Goal: Task Accomplishment & Management: Use online tool/utility

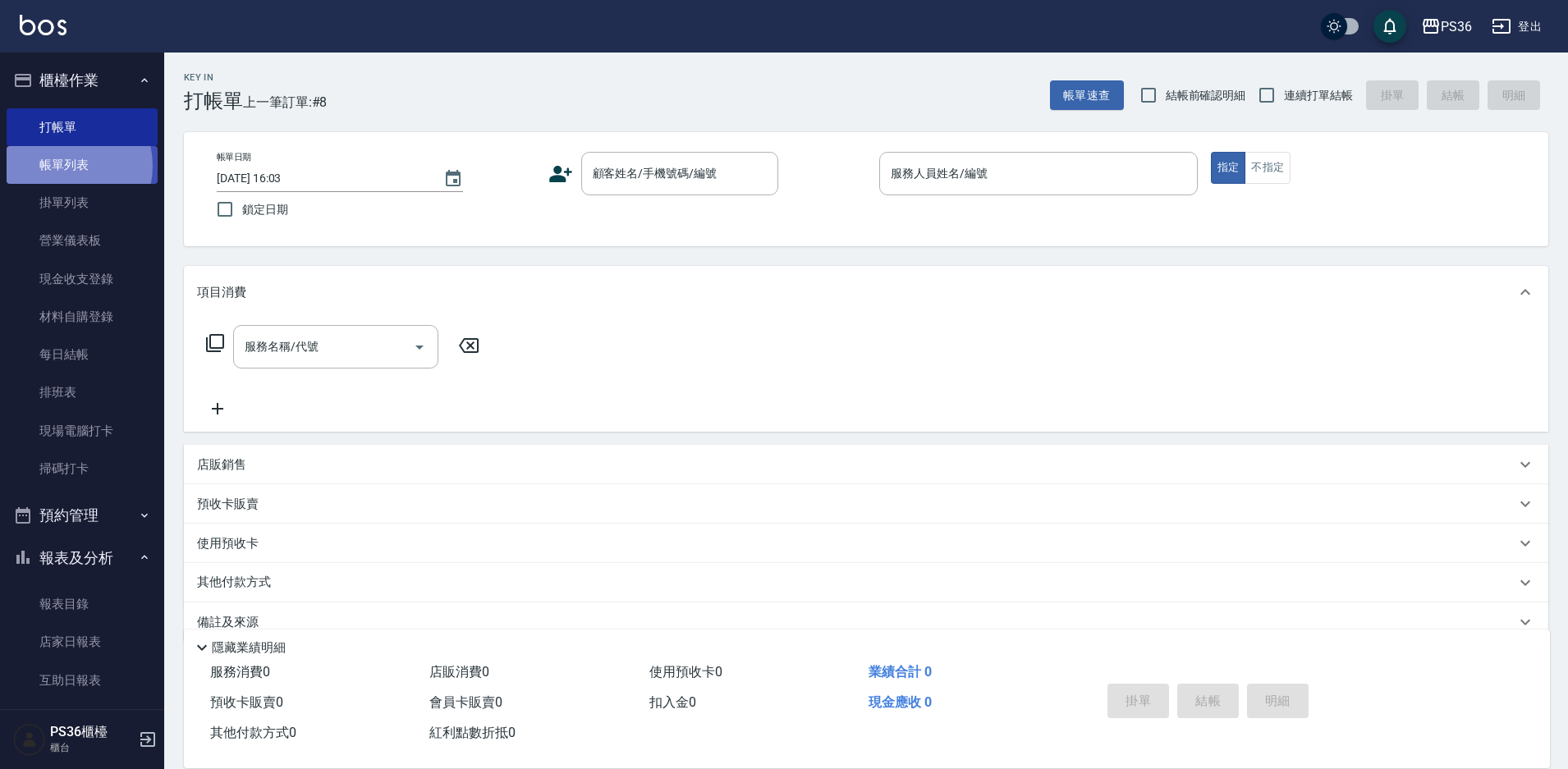
click at [64, 165] on link "帳單列表" at bounding box center [82, 165] width 151 height 38
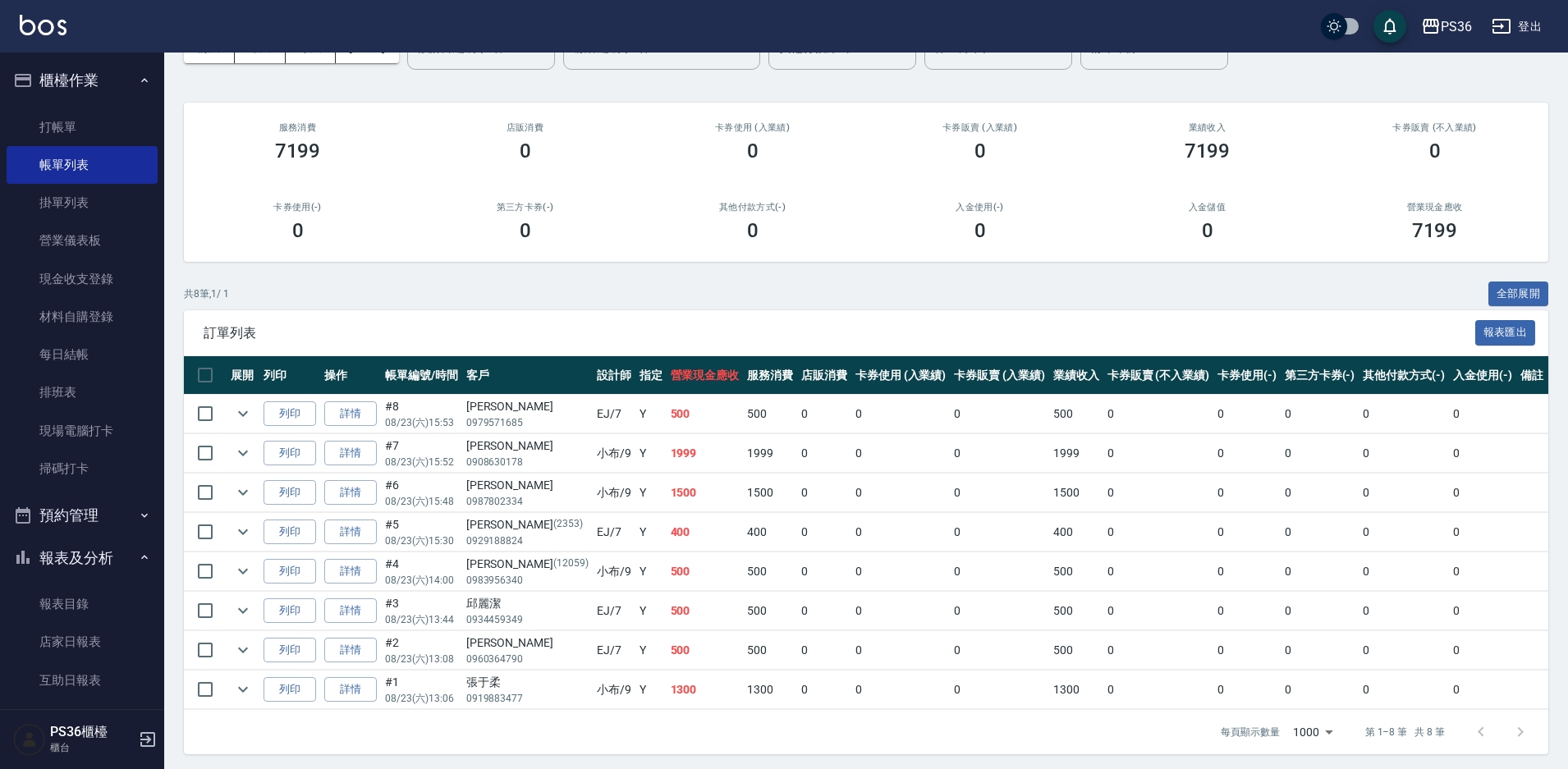
scroll to position [104, 0]
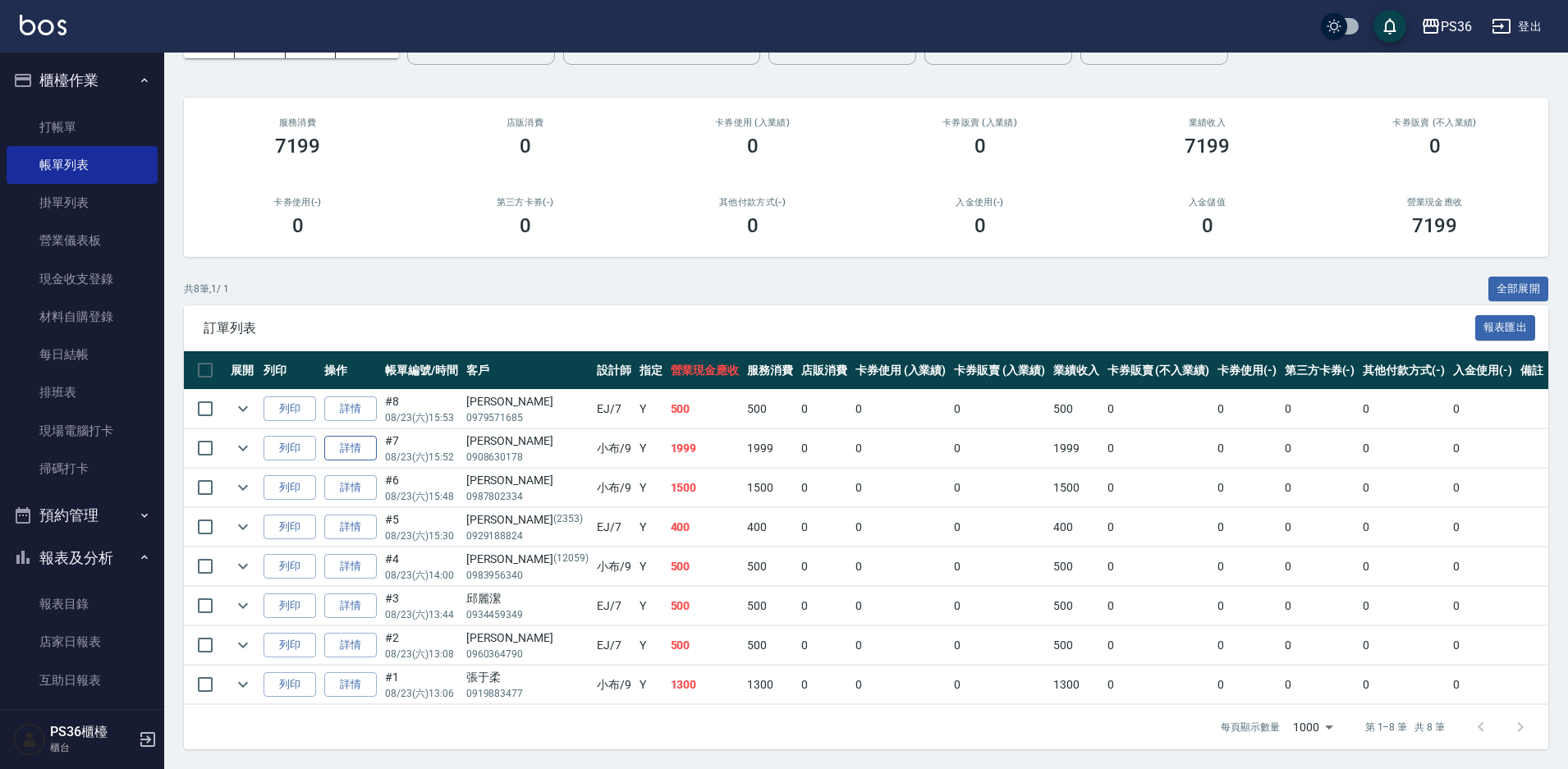
click at [350, 454] on link "詳情" at bounding box center [350, 449] width 53 height 25
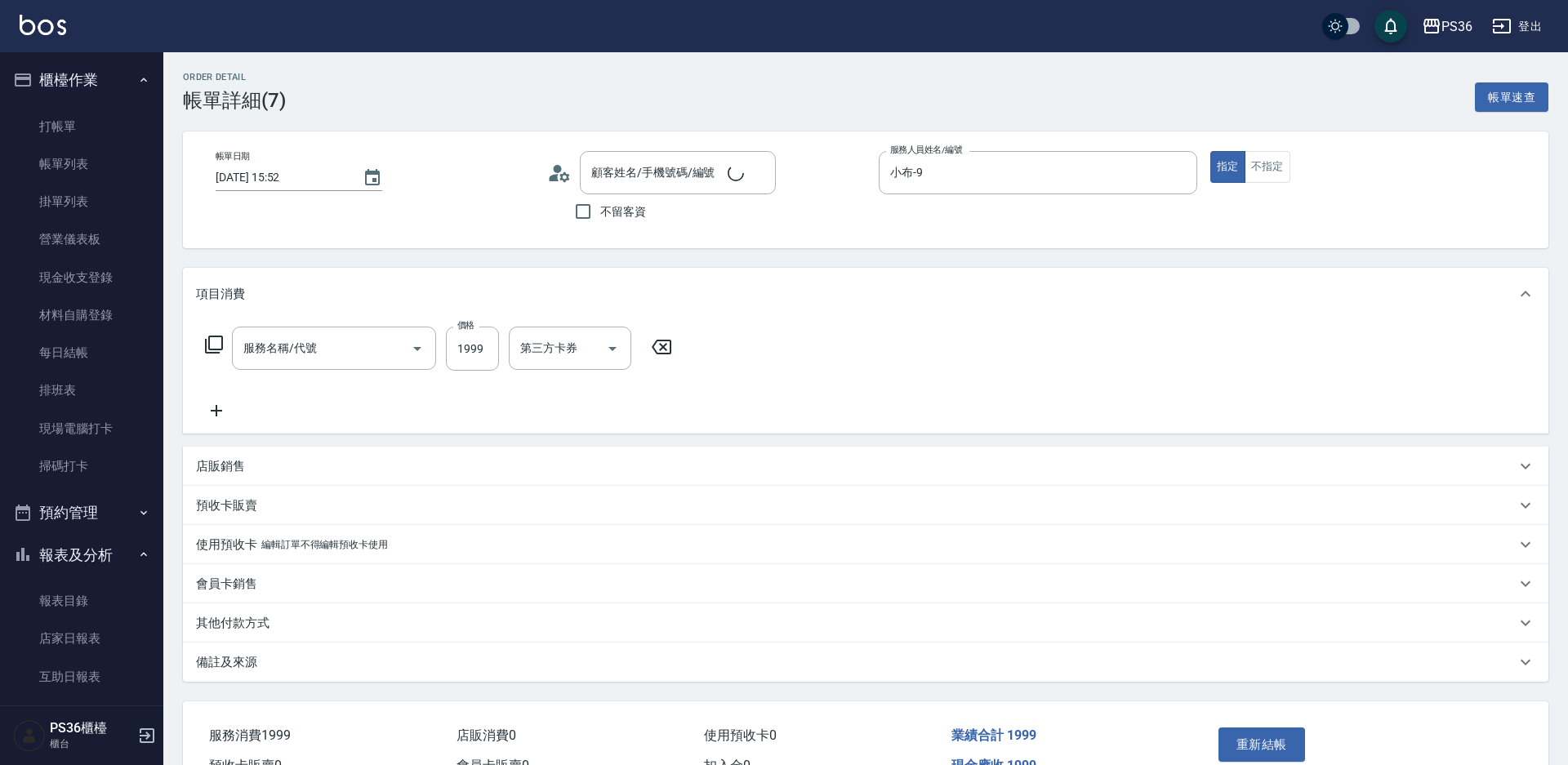
type input "[DATE] 15:52"
type input "小布-9"
type input "頂級染髮(106)"
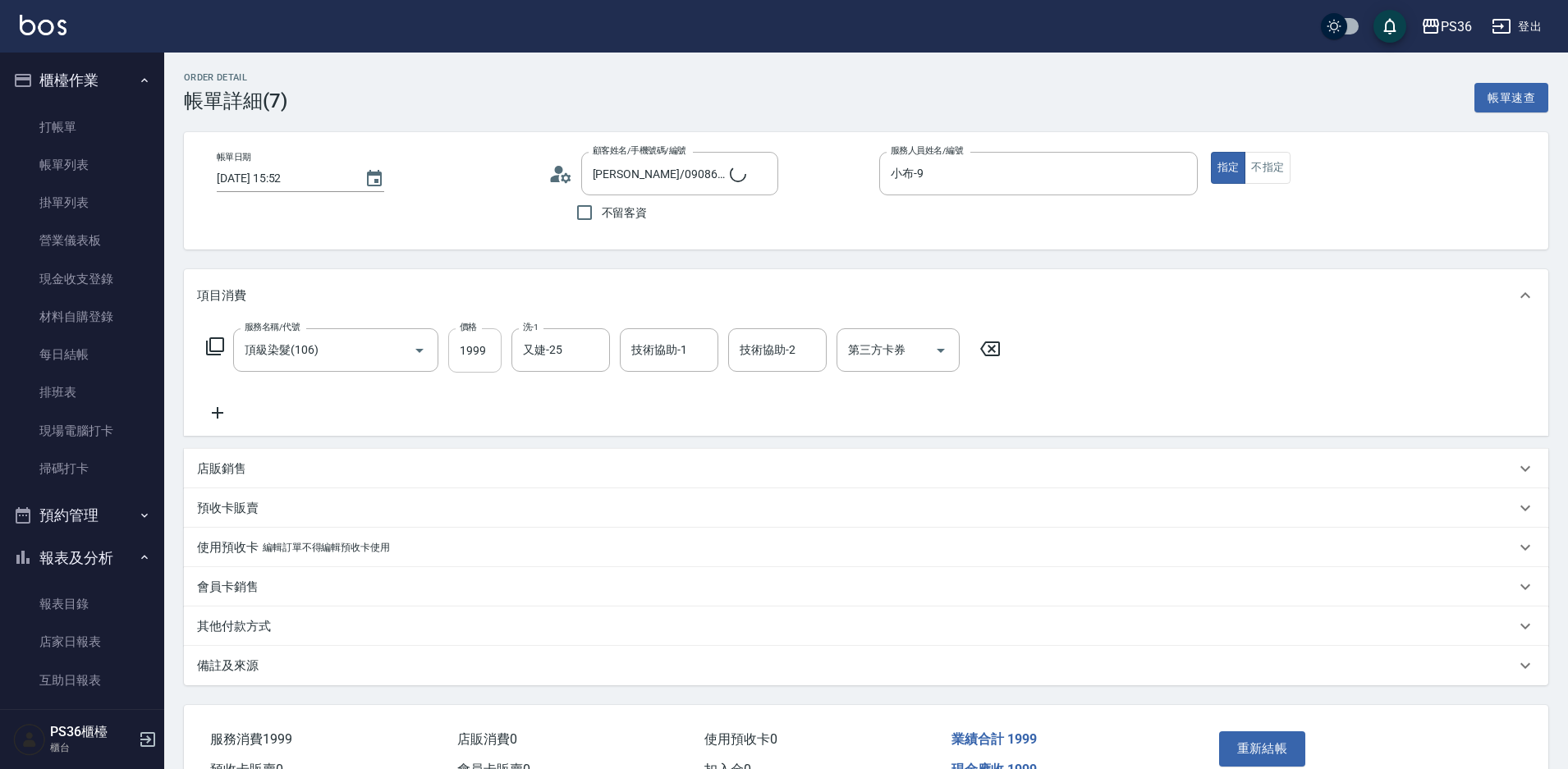
type input "[PERSON_NAME]/0908630178/"
click at [477, 356] on input "1999" at bounding box center [475, 350] width 54 height 45
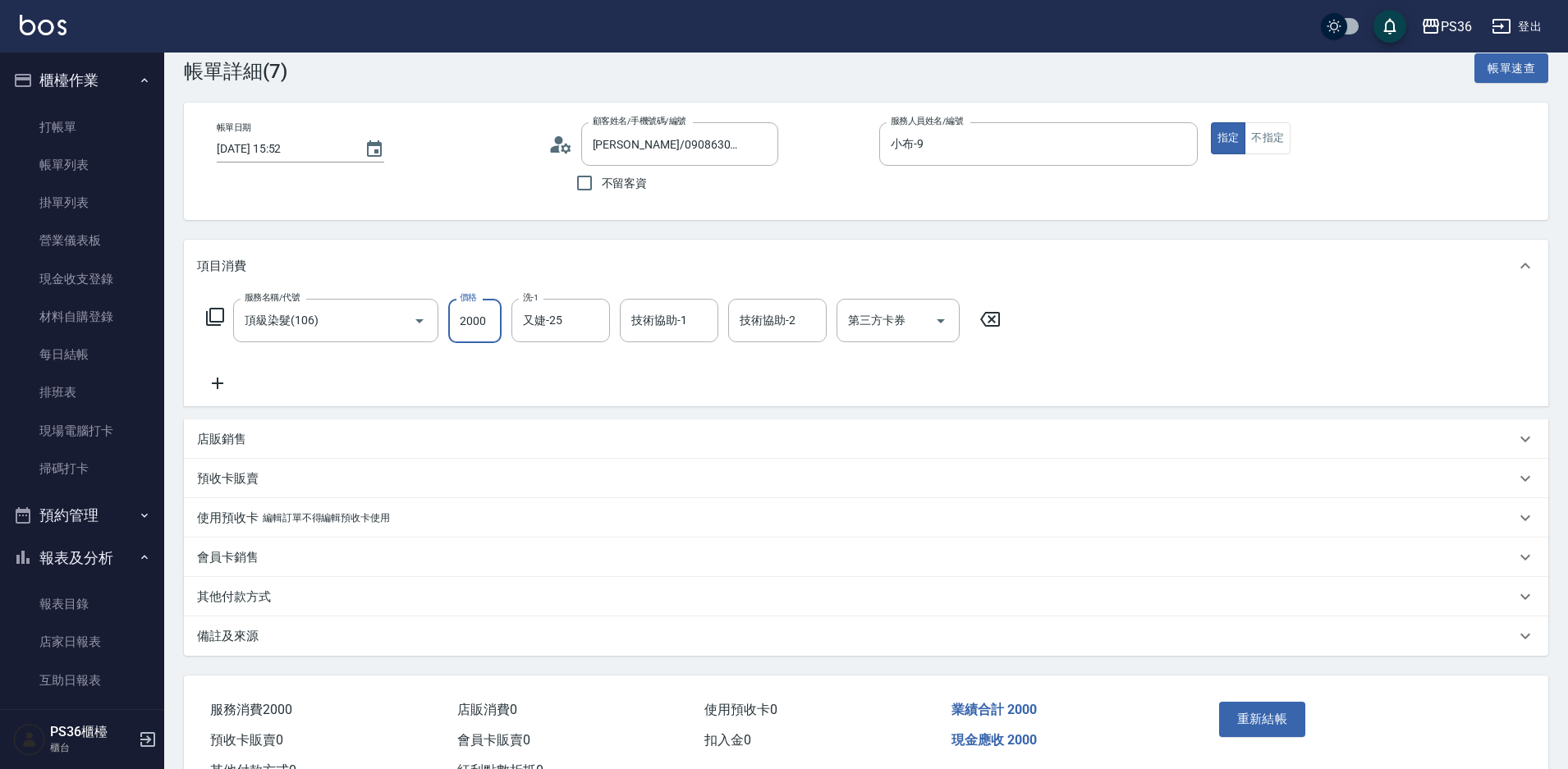
scroll to position [82, 0]
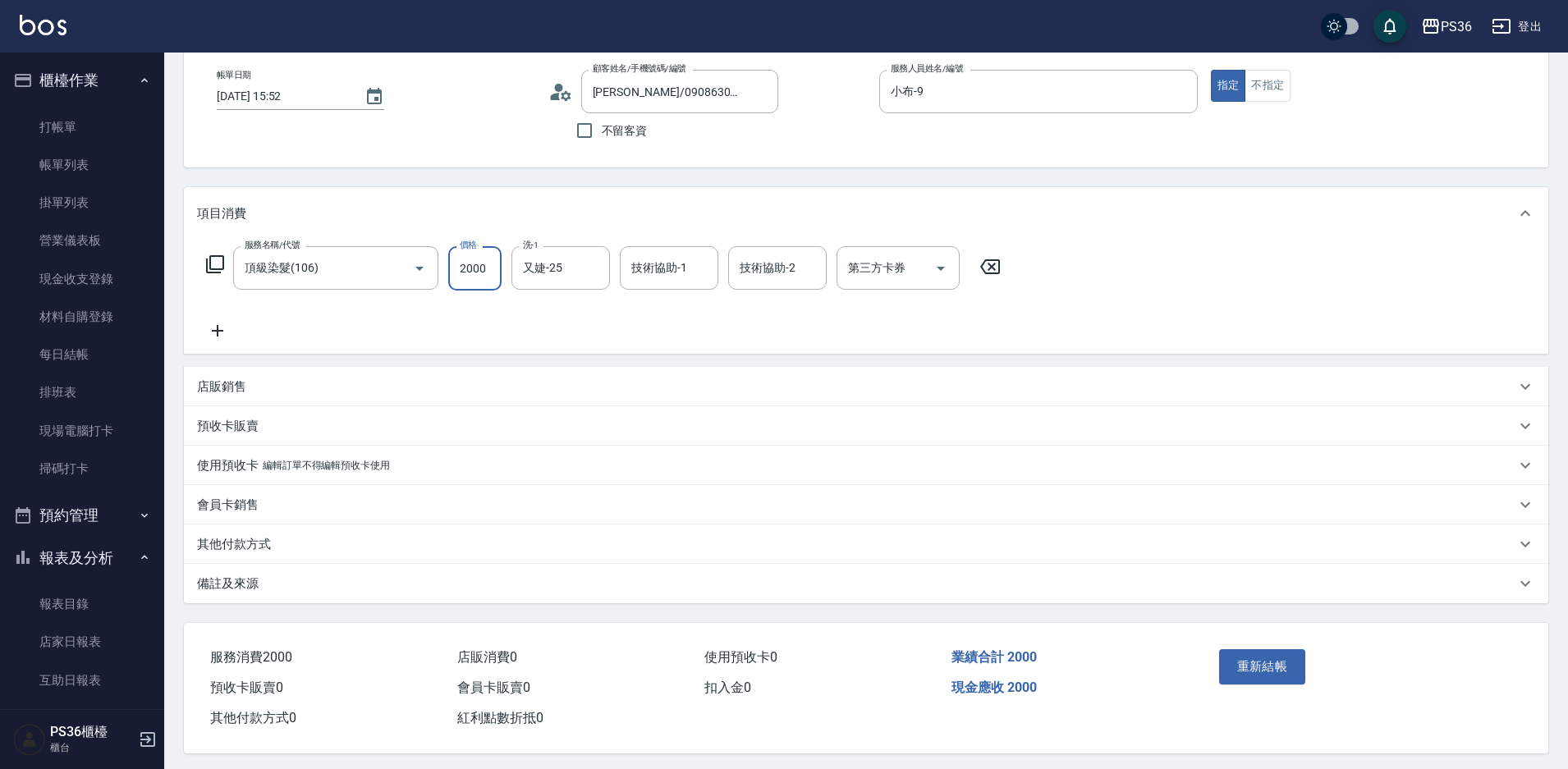
type input "2000"
click at [238, 550] on p "其他付款方式" at bounding box center [234, 545] width 74 height 18
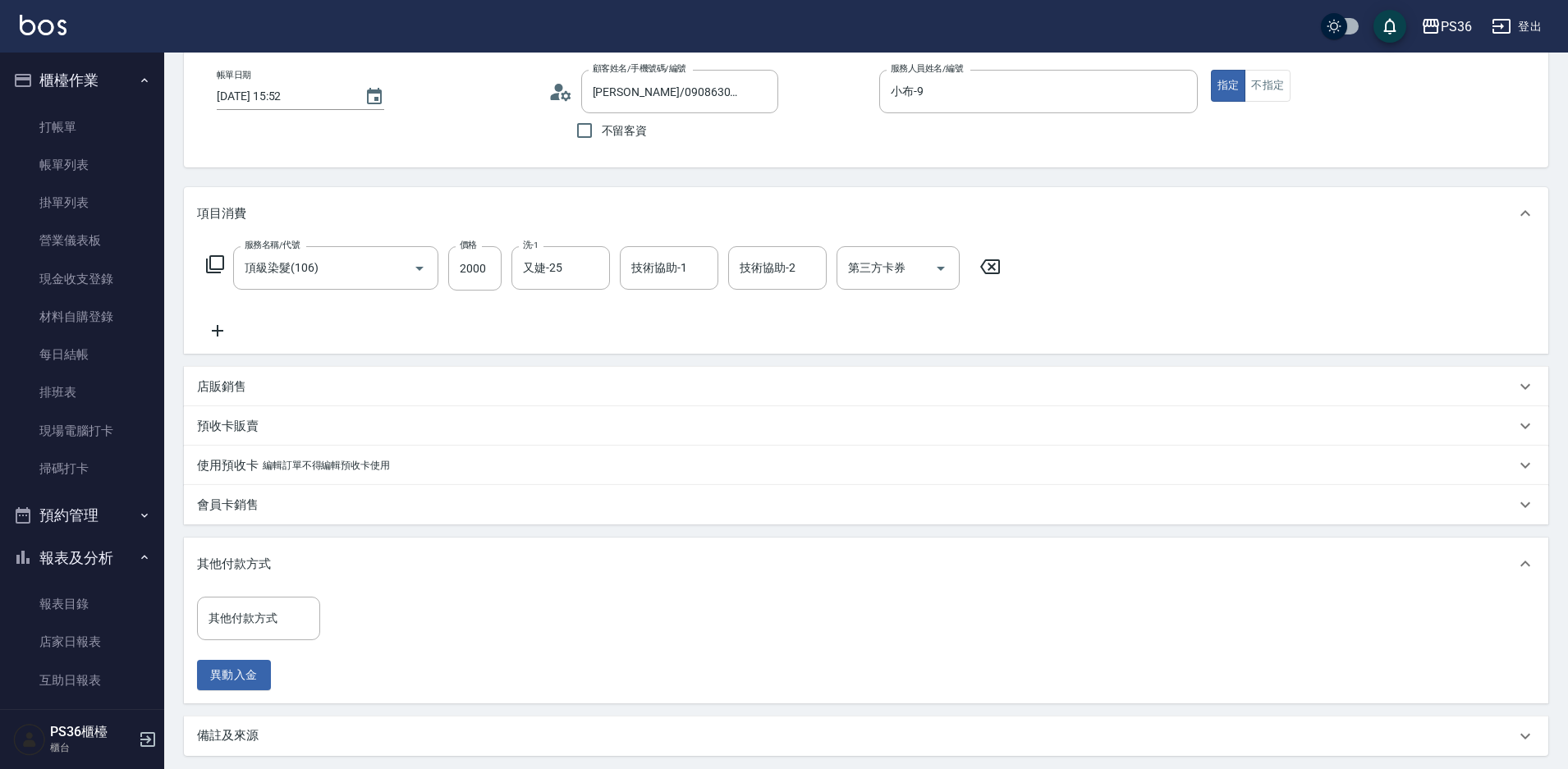
scroll to position [165, 0]
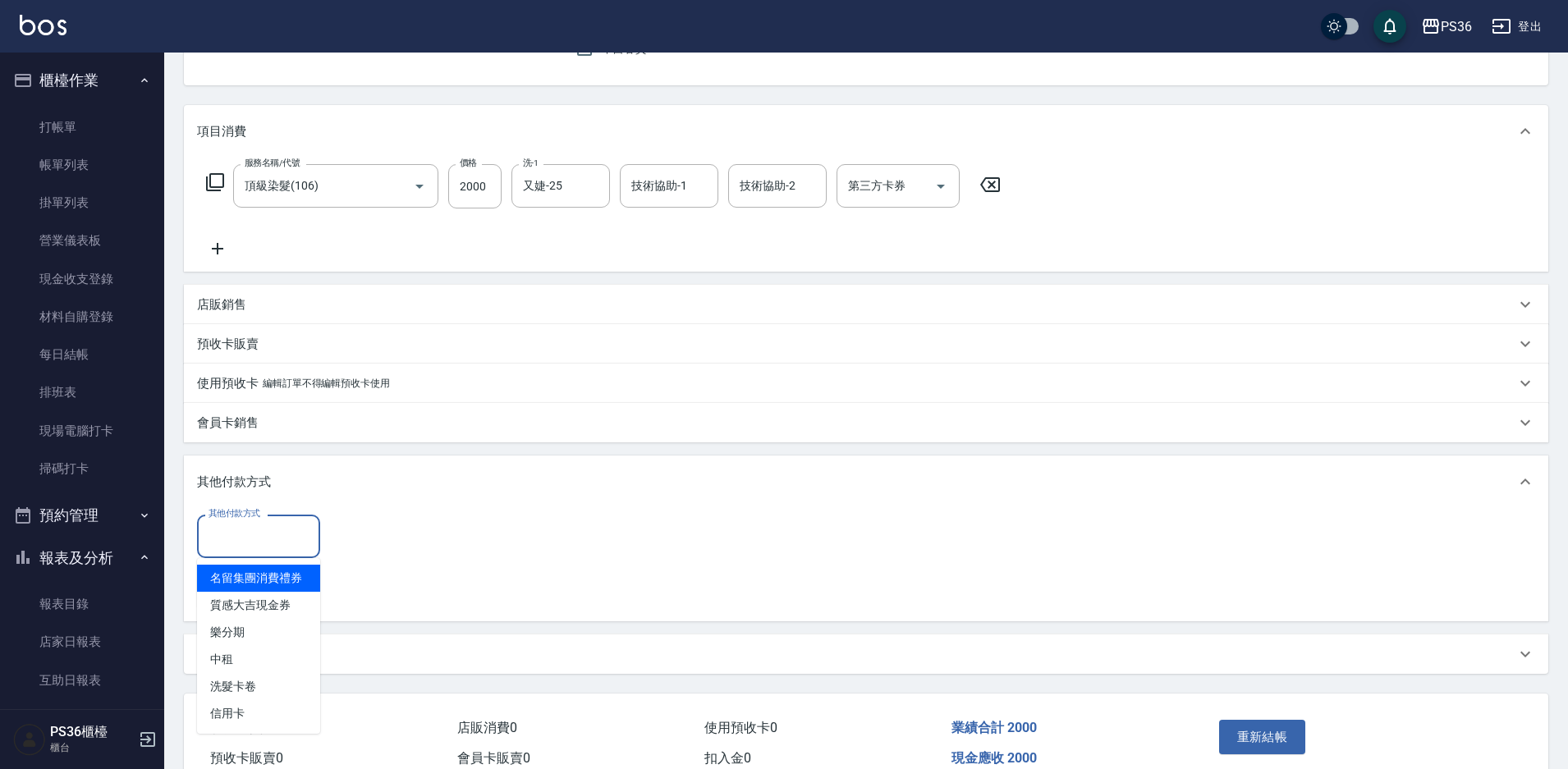
click at [265, 539] on input "其他付款方式" at bounding box center [258, 536] width 108 height 29
click at [233, 707] on span "信用卡" at bounding box center [258, 714] width 124 height 27
type input "信用卡"
click at [406, 559] on input "0" at bounding box center [391, 537] width 124 height 45
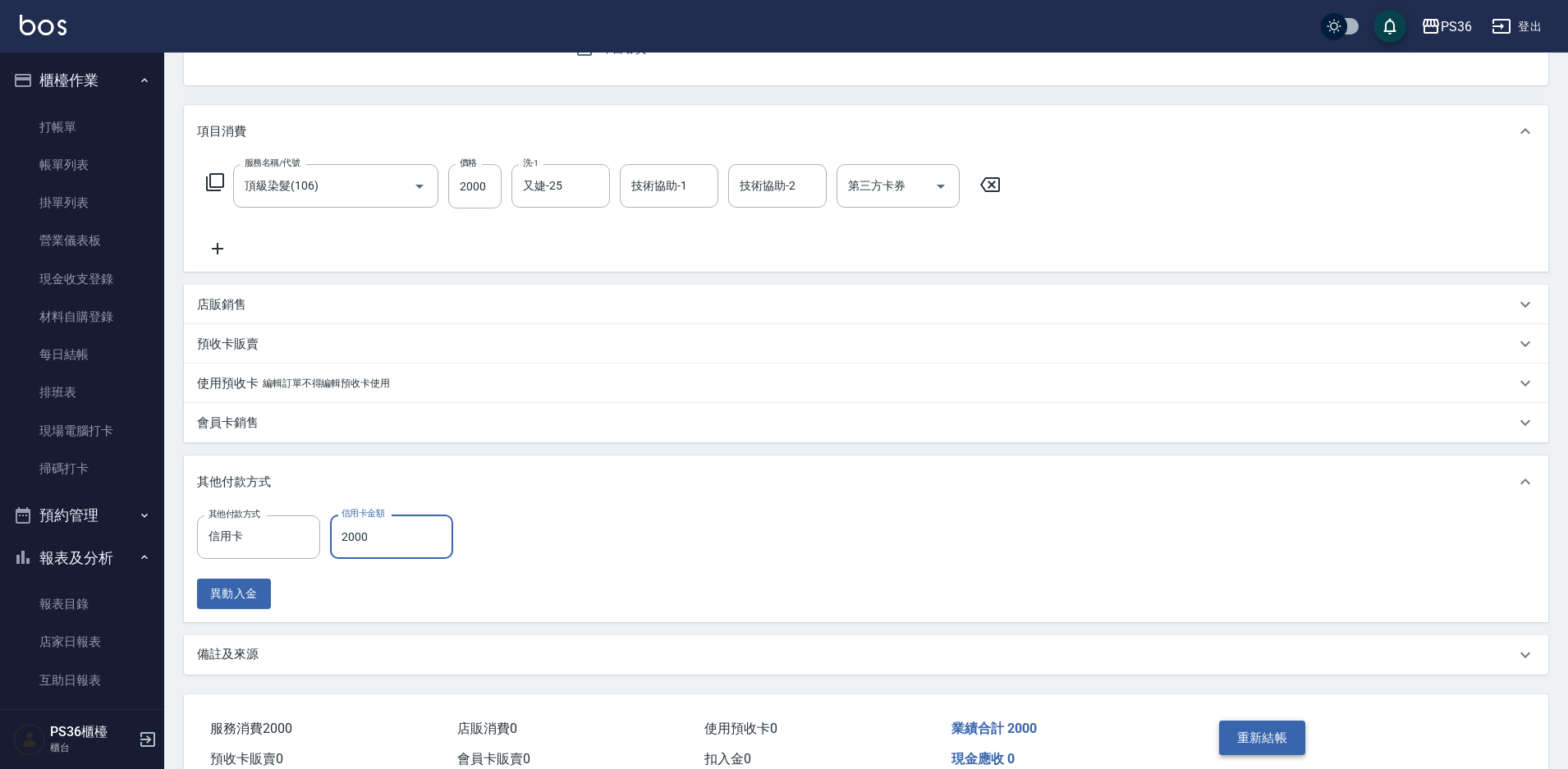
type input "2000"
click at [1246, 738] on button "重新結帳" at bounding box center [1262, 738] width 87 height 34
